Goal: Check status: Check status

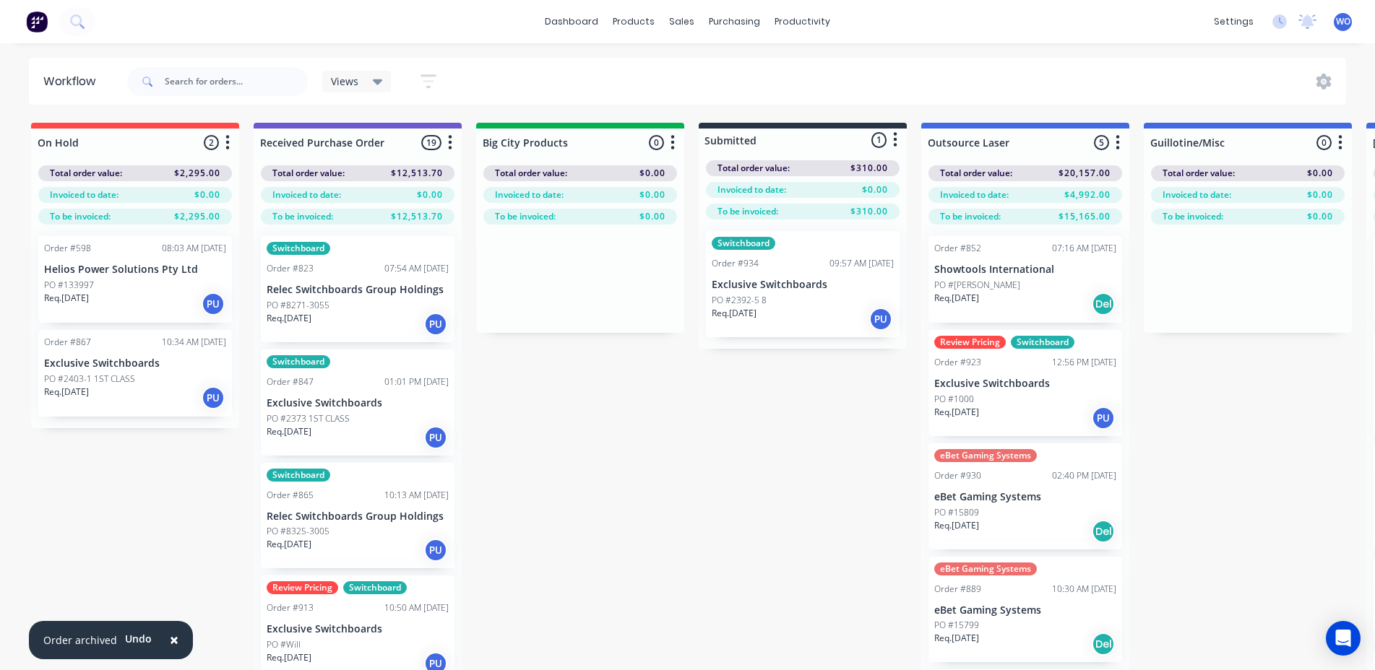
click at [40, 12] on img at bounding box center [37, 22] width 22 height 22
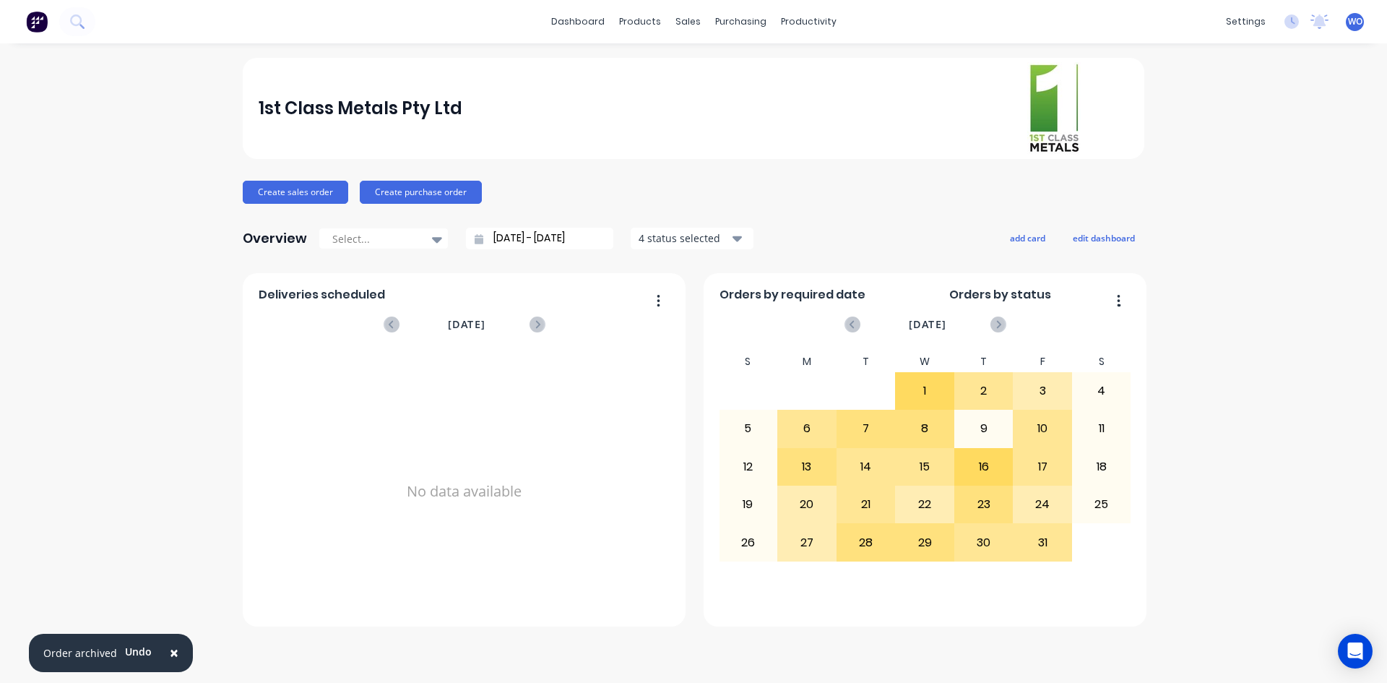
click at [172, 661] on span "×" at bounding box center [174, 652] width 9 height 20
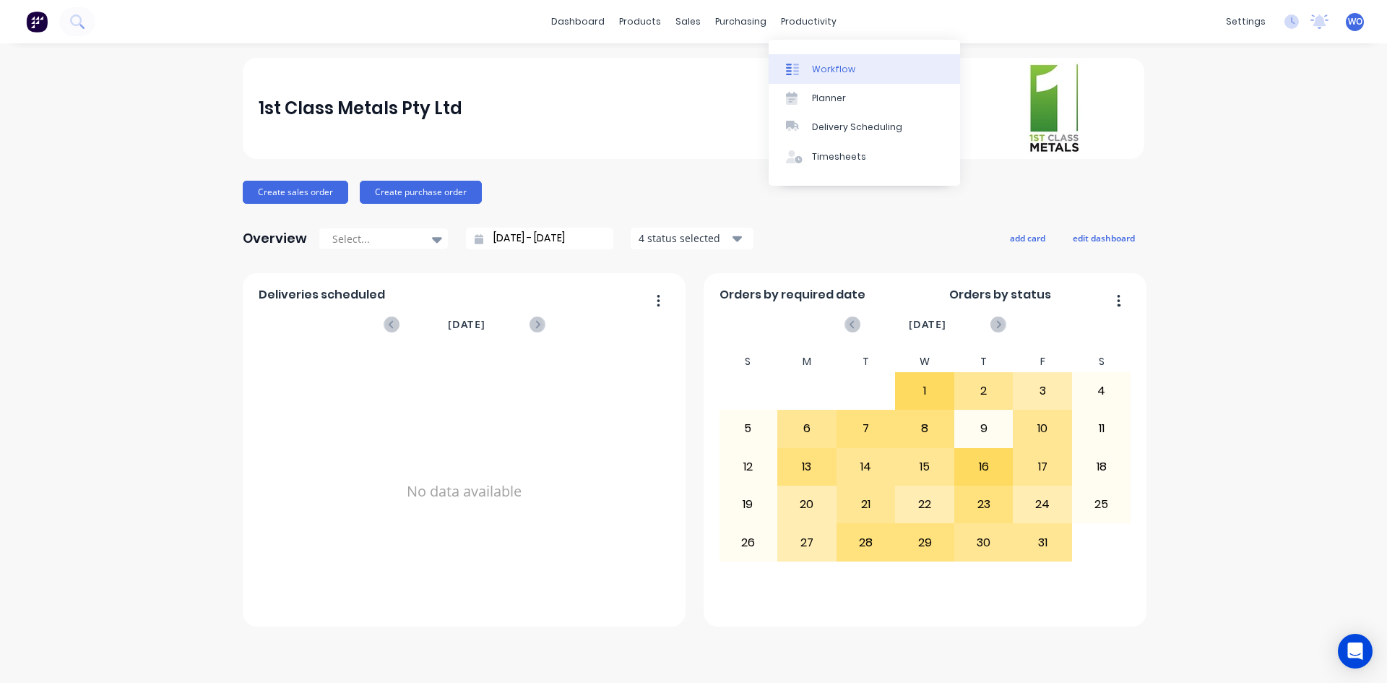
click at [822, 61] on link "Workflow" at bounding box center [864, 68] width 191 height 29
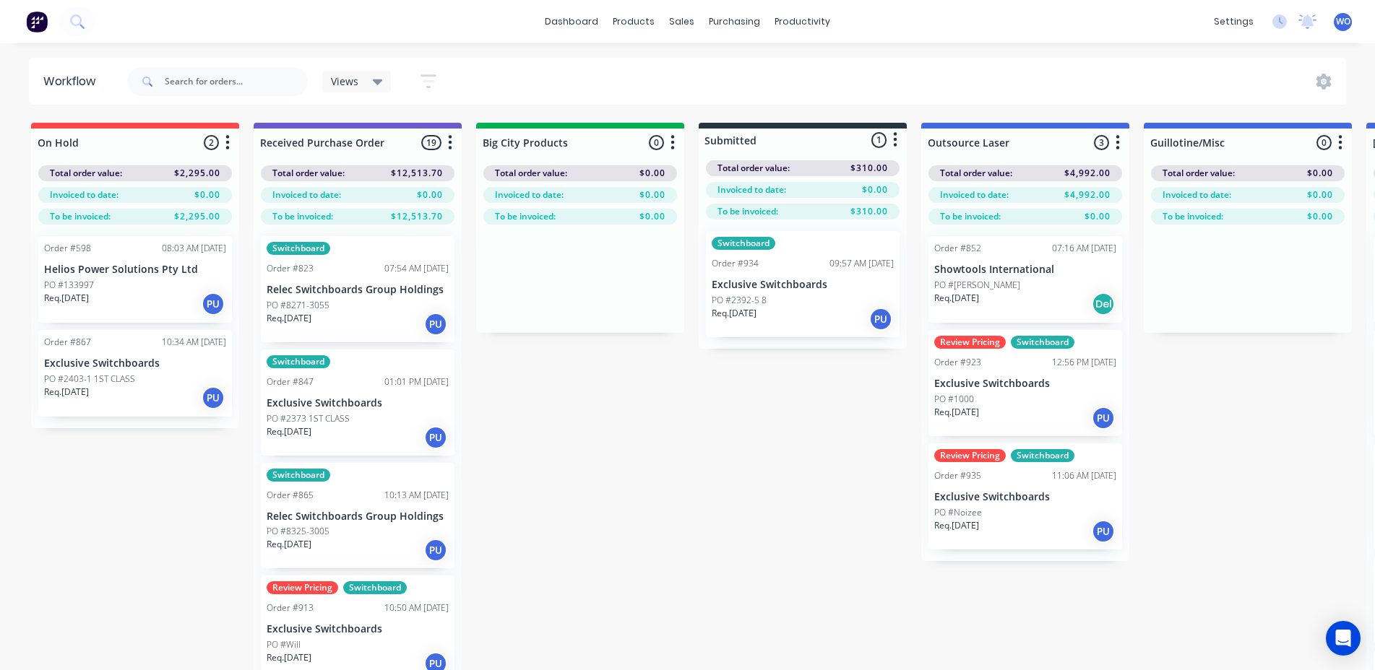
click at [30, 14] on img at bounding box center [37, 22] width 22 height 22
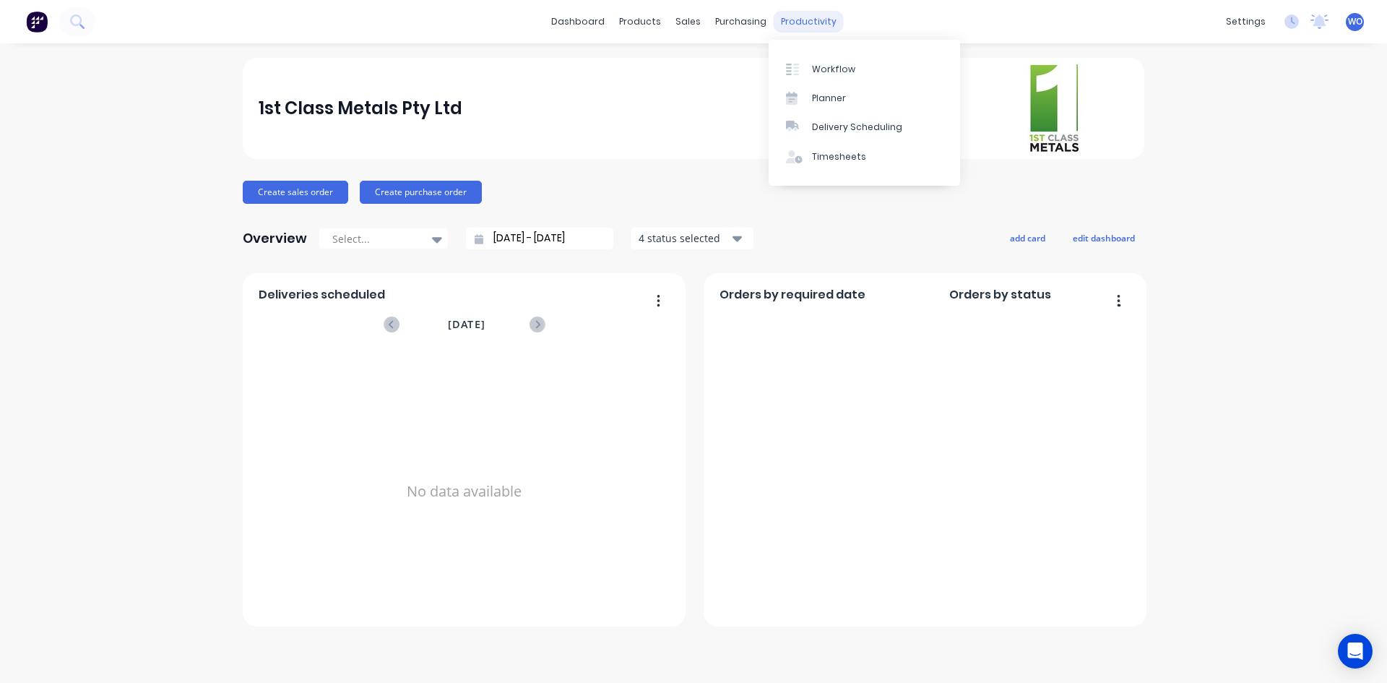
click at [826, 76] on link "Workflow" at bounding box center [864, 68] width 191 height 29
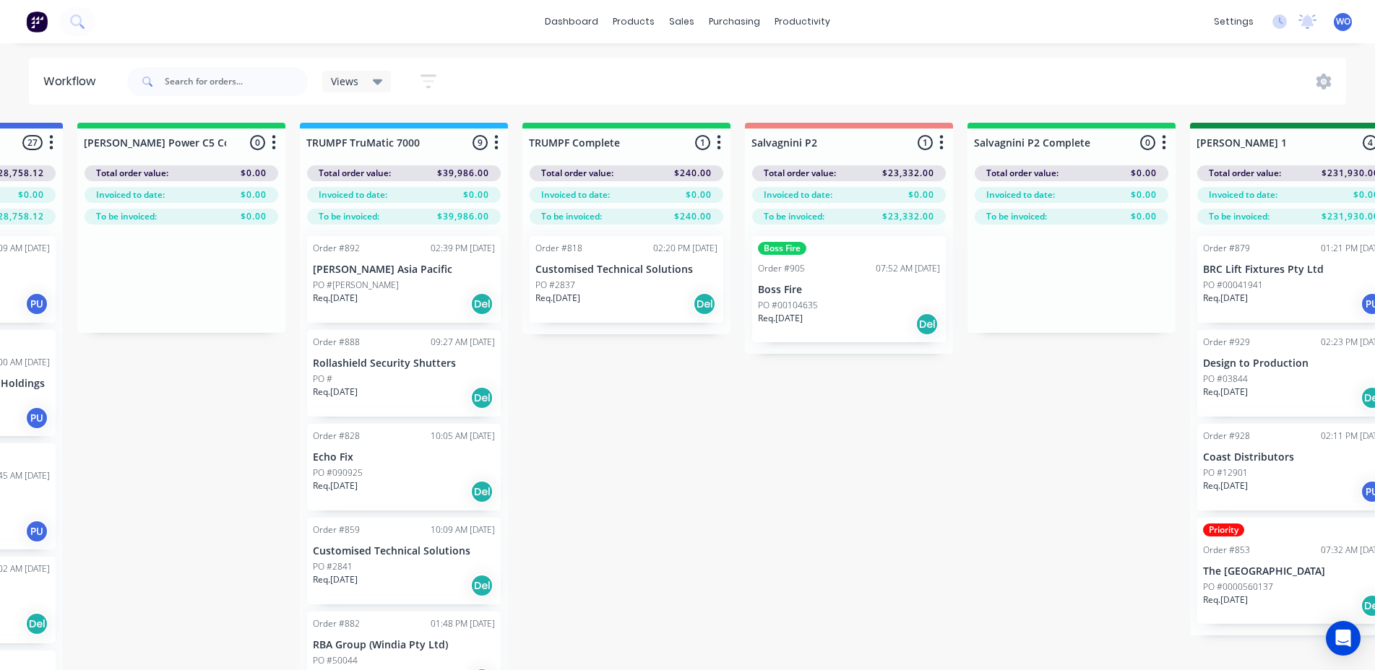
scroll to position [0, 1518]
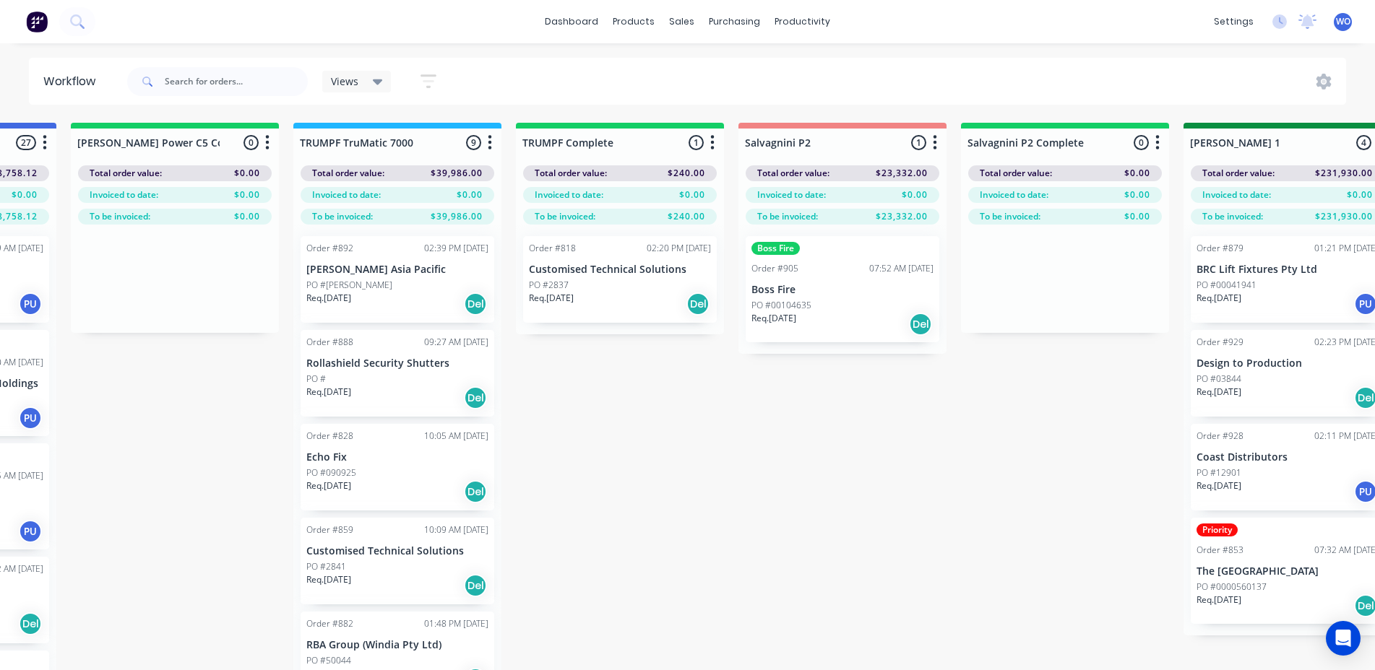
click at [668, 264] on p "Customised Technical Solutions" at bounding box center [620, 270] width 182 height 12
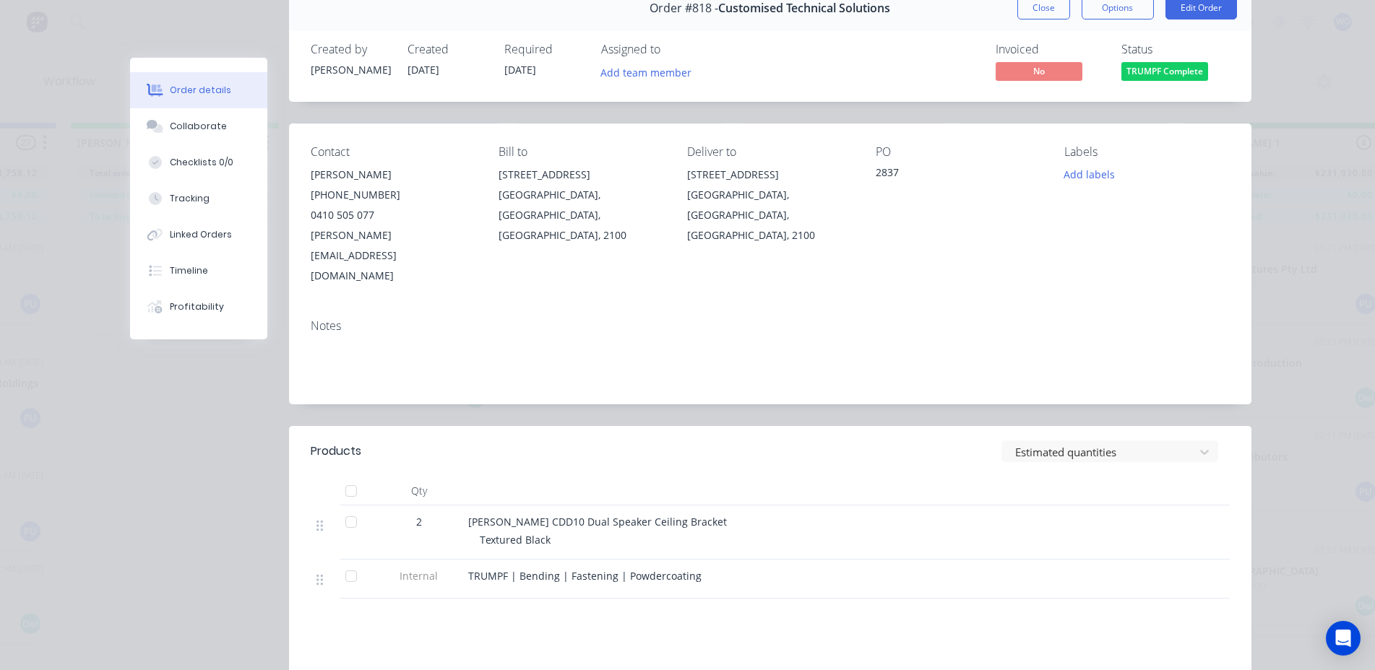
scroll to position [0, 0]
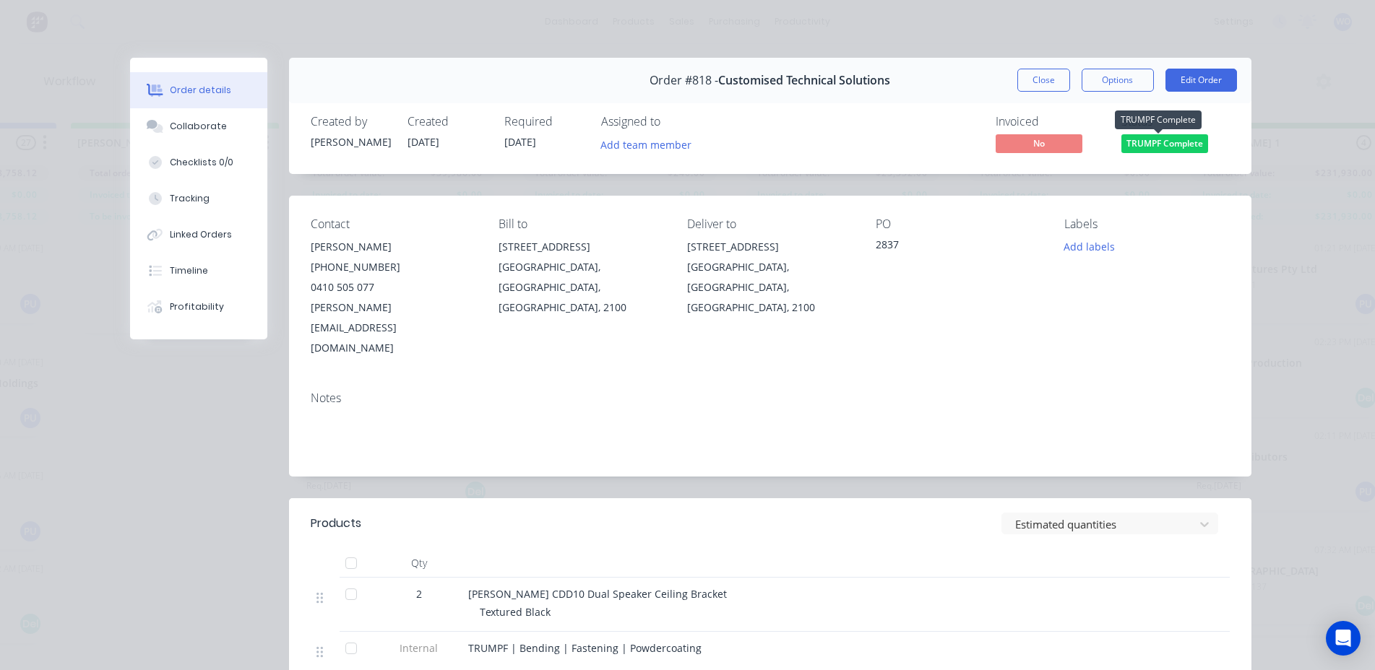
click at [1163, 143] on span "TRUMPF Complete" at bounding box center [1164, 143] width 87 height 18
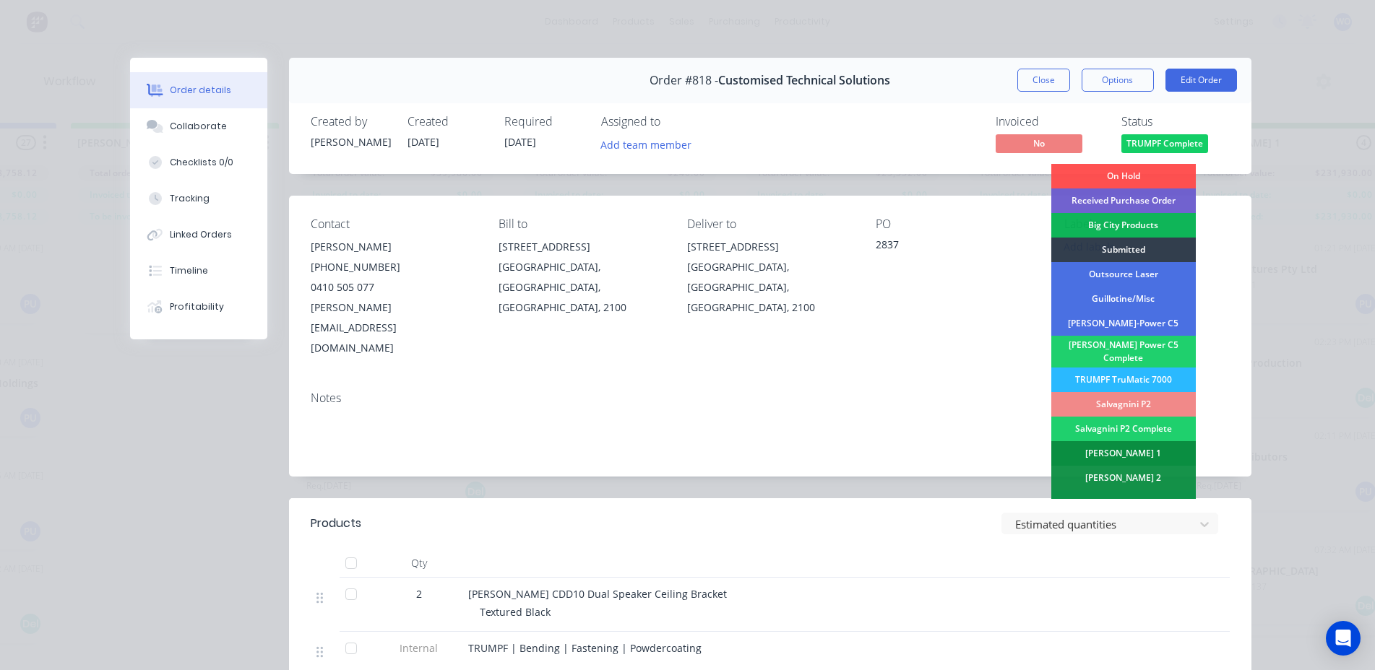
click at [1117, 446] on div "[PERSON_NAME] 1" at bounding box center [1123, 453] width 144 height 25
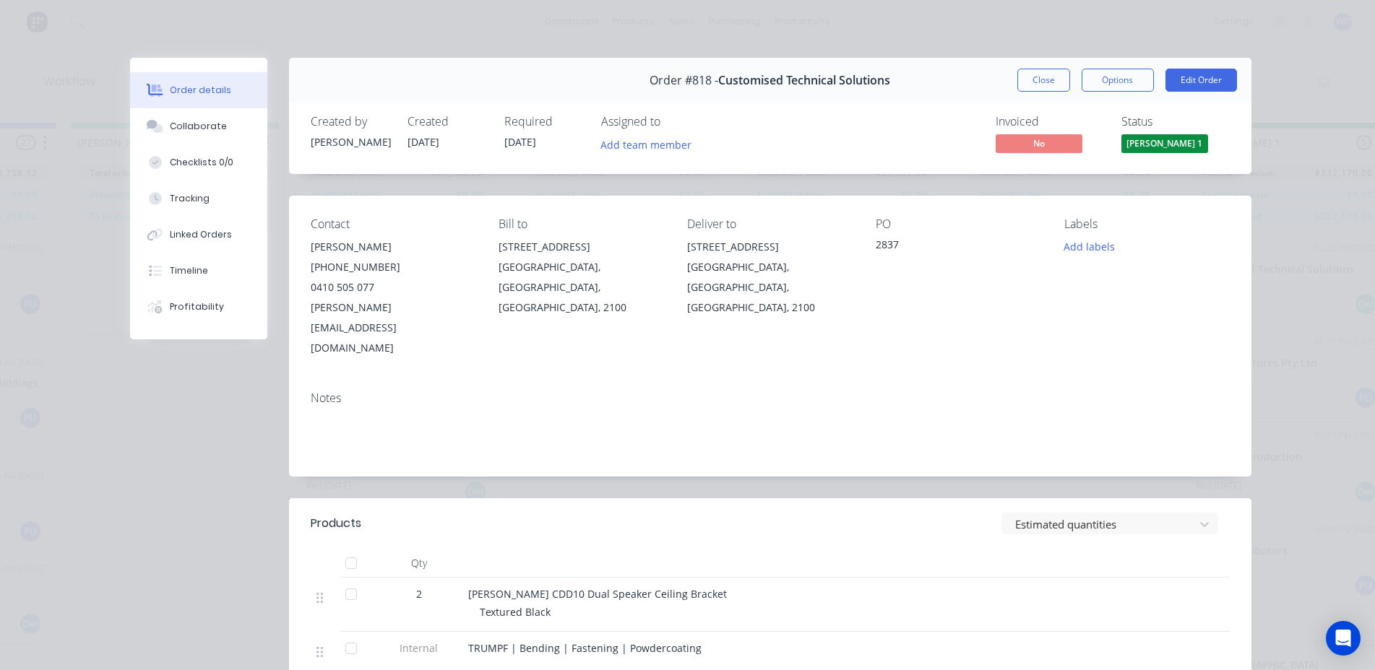
click at [1157, 154] on button "[PERSON_NAME] 1" at bounding box center [1164, 145] width 87 height 22
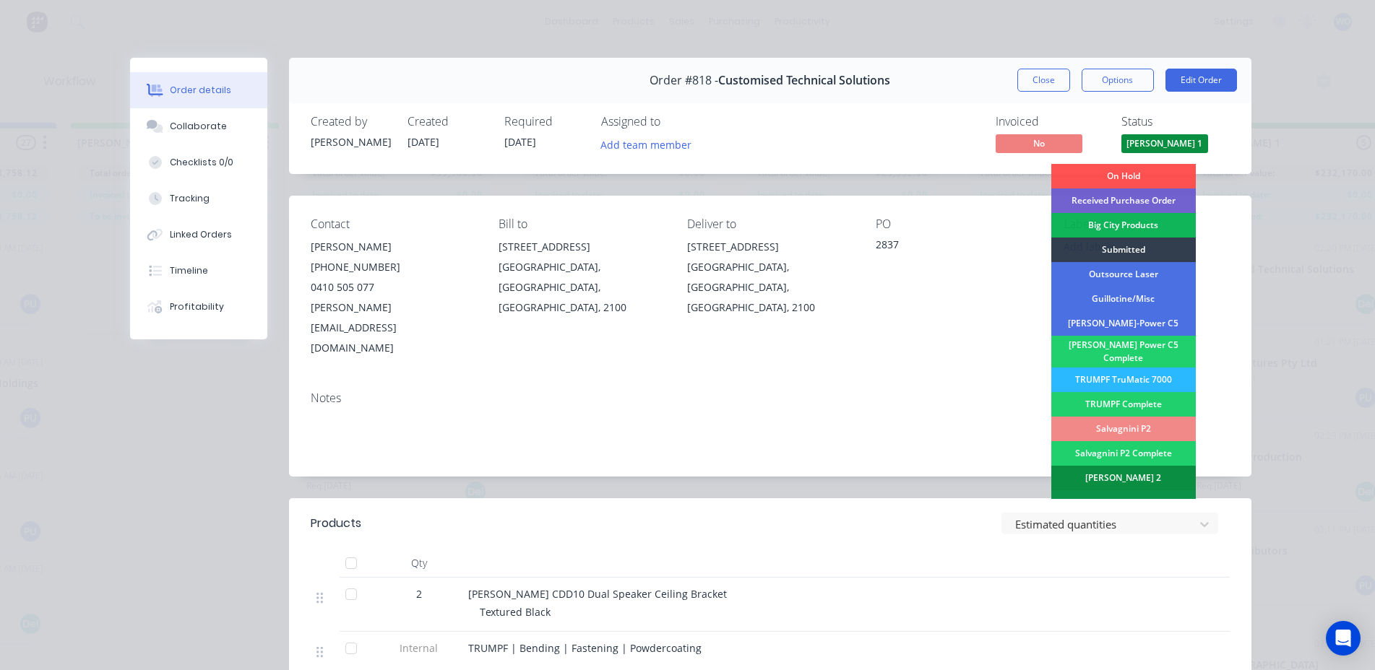
click at [1131, 474] on div "[PERSON_NAME] 2" at bounding box center [1123, 478] width 144 height 25
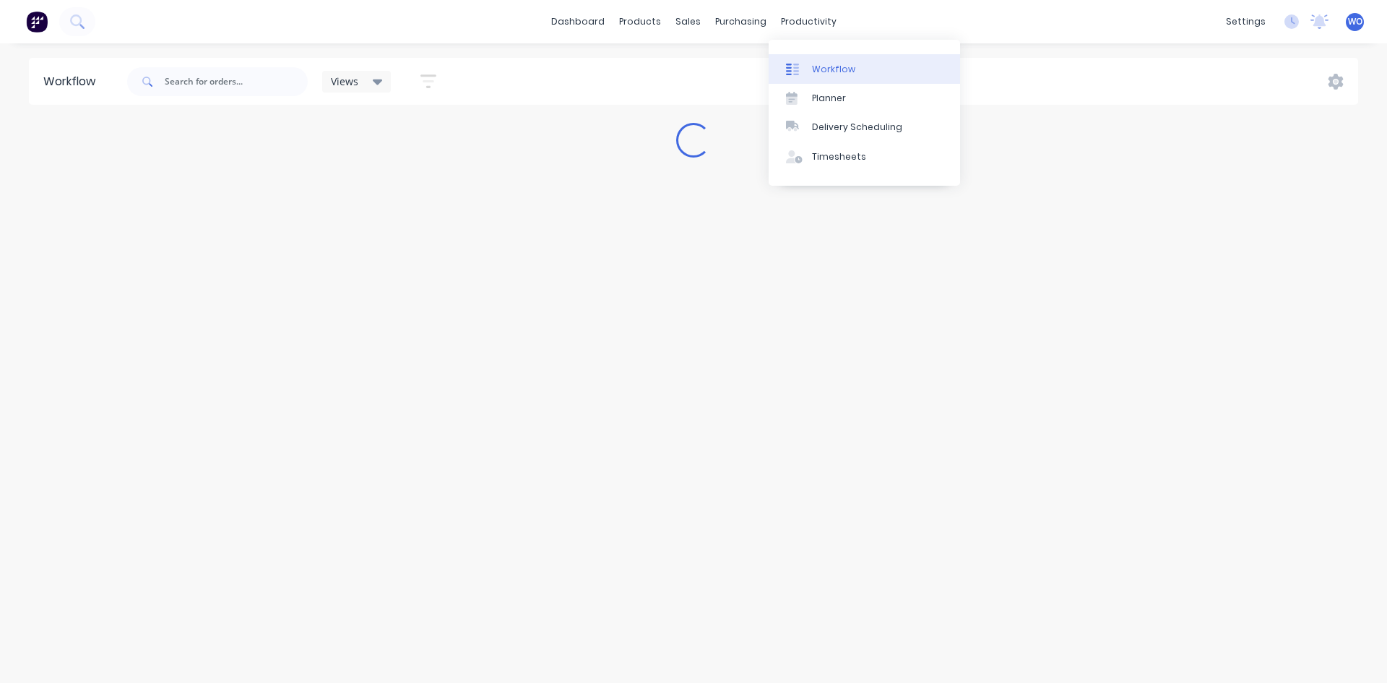
click at [818, 68] on div "Workflow" at bounding box center [833, 69] width 43 height 13
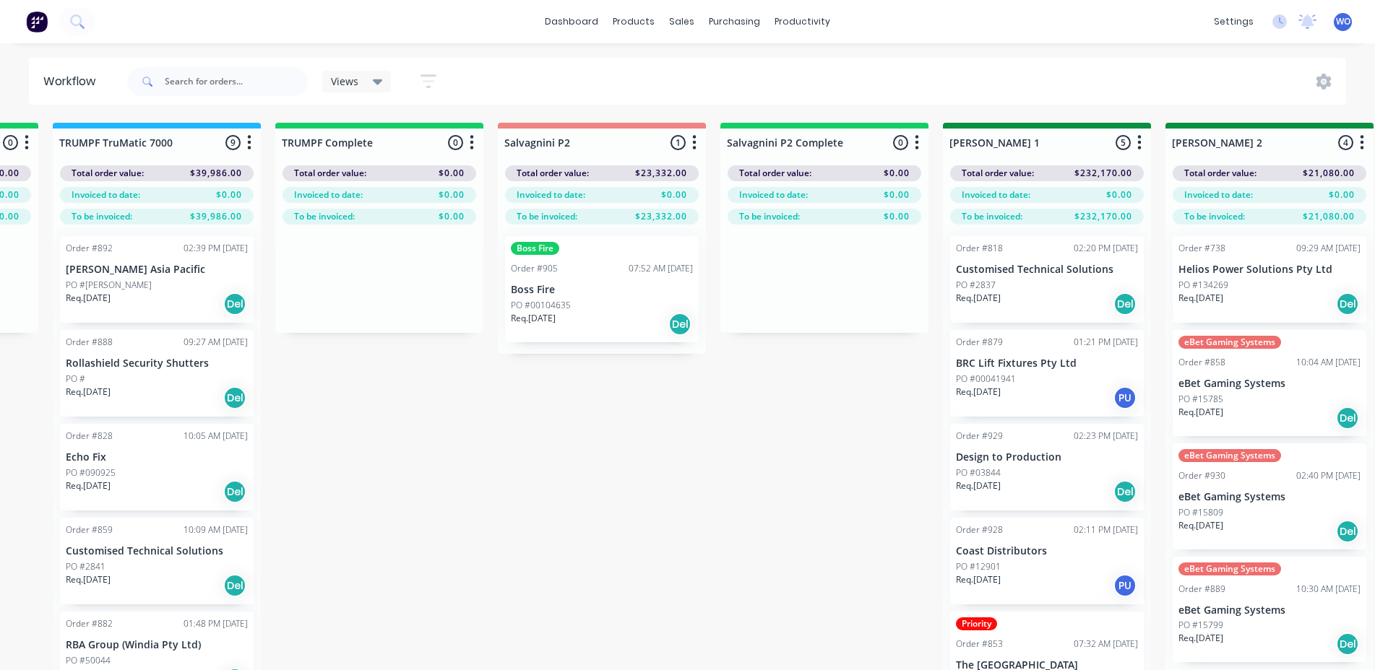
scroll to position [0, 1761]
